Goal: Task Accomplishment & Management: Complete application form

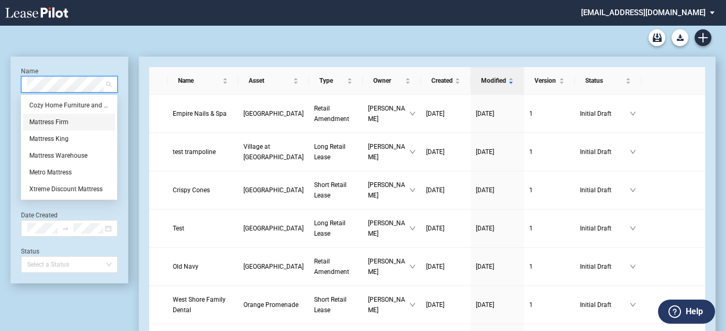
click at [75, 116] on div "Mattress Firm" at bounding box center [69, 122] width 92 height 17
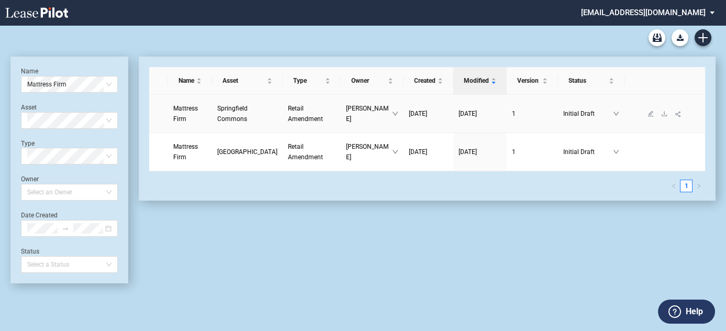
click at [187, 112] on span "Mattress Firm" at bounding box center [185, 114] width 25 height 18
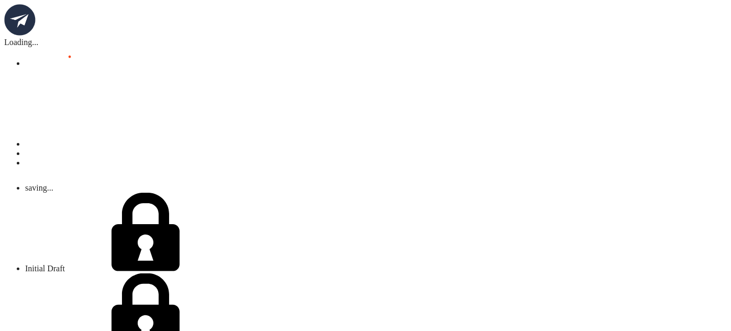
scroll to position [285, 0]
select select "corporation"
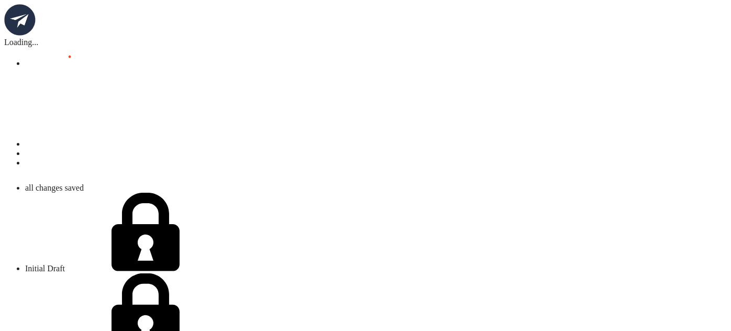
scroll to position [897, 0]
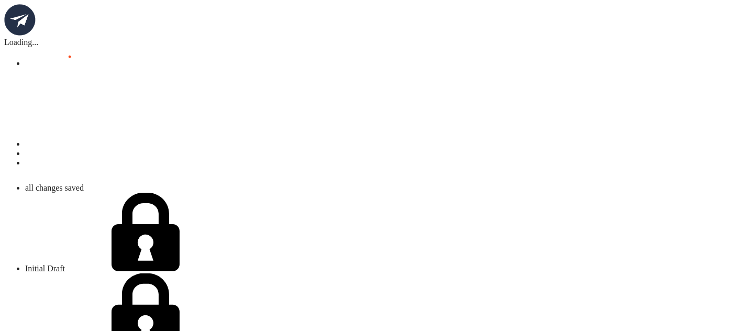
drag, startPoint x: 431, startPoint y: 156, endPoint x: 312, endPoint y: 115, distance: 126.0
